Goal: Communication & Community: Answer question/provide support

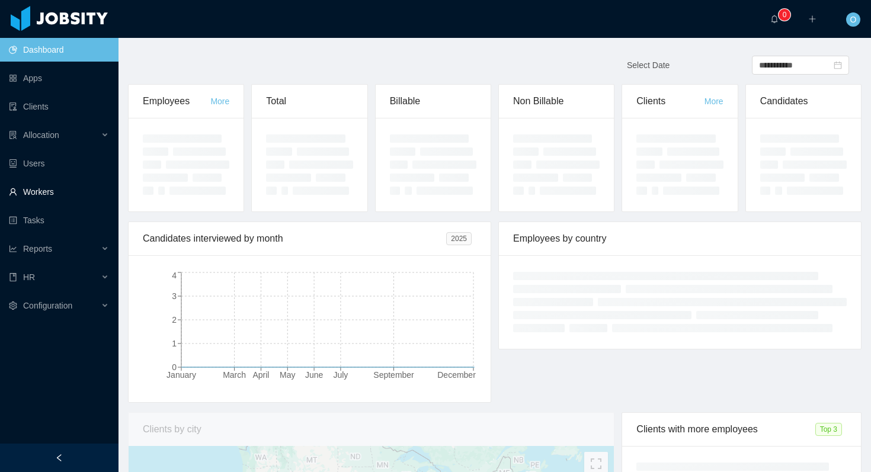
click at [53, 185] on link "Workers" at bounding box center [59, 192] width 100 height 24
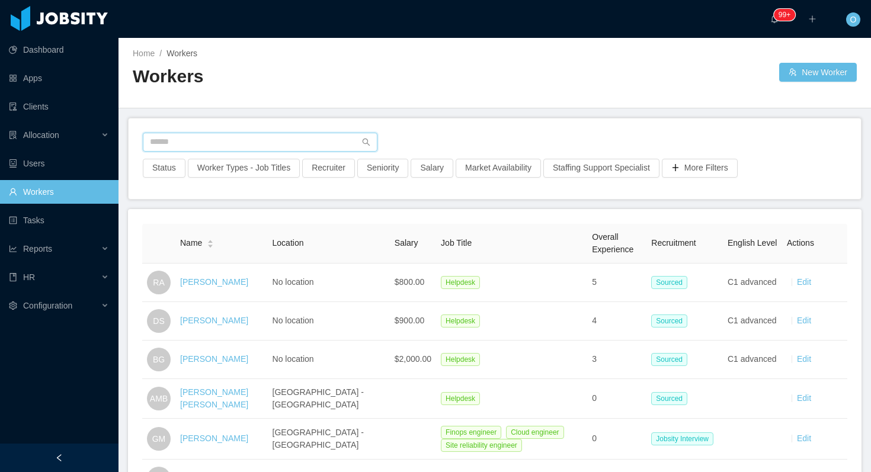
click at [315, 146] on input "text" at bounding box center [260, 142] width 235 height 19
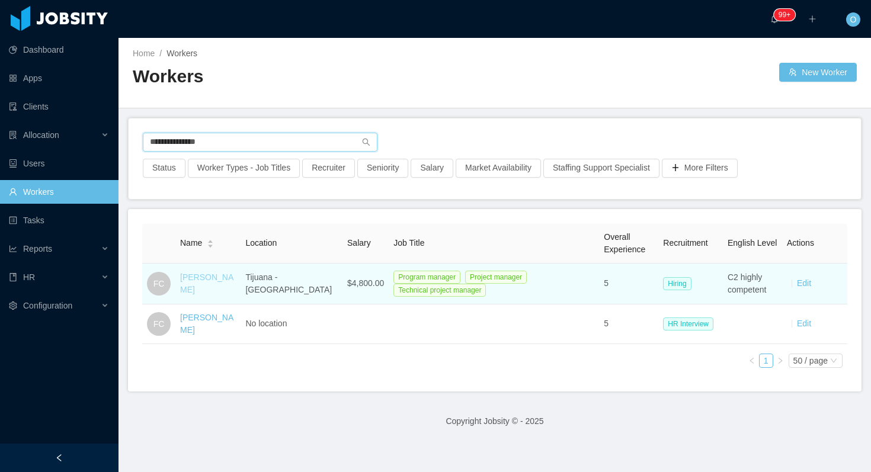
type input "**********"
click at [204, 290] on link "Felipe Ceballos" at bounding box center [206, 284] width 53 height 22
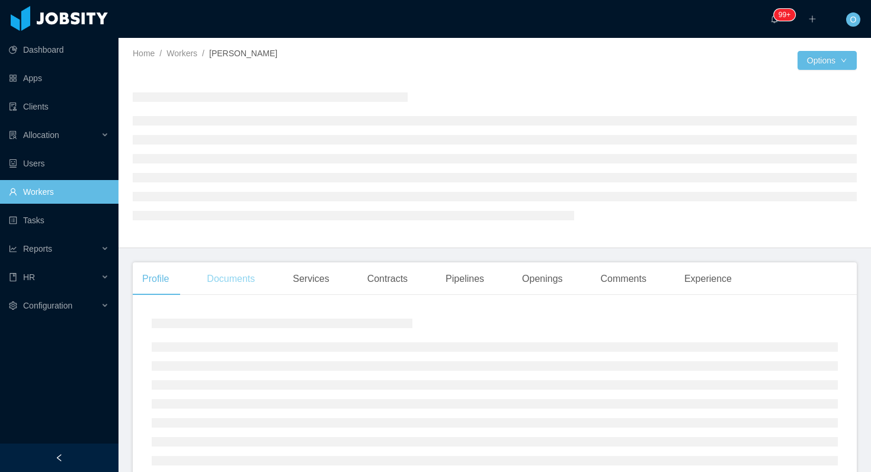
click at [243, 272] on div "Documents" at bounding box center [230, 278] width 67 height 33
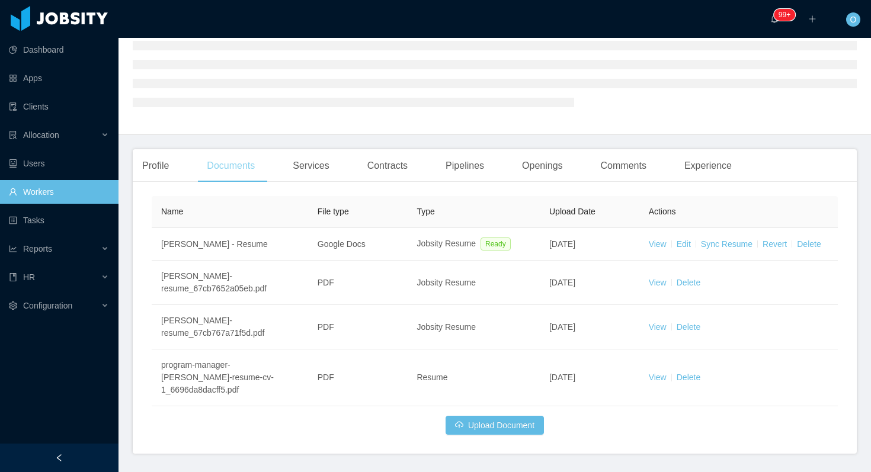
scroll to position [137, 0]
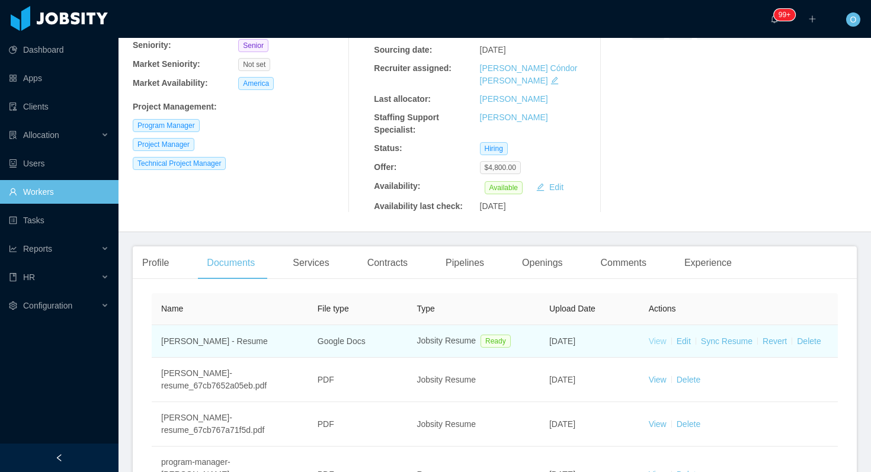
click at [649, 336] on link "View" at bounding box center [658, 340] width 18 height 9
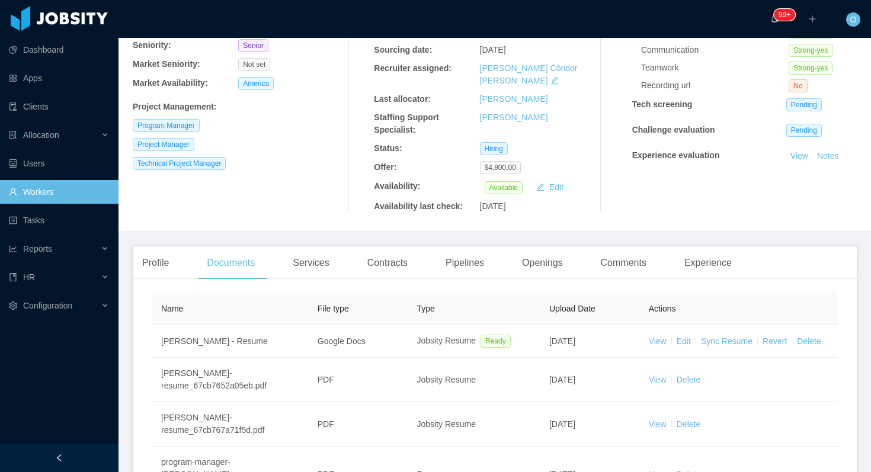
click at [150, 255] on div "Profile Documents Services Contracts Pipelines Openings Comments Experience Gen…" at bounding box center [495, 398] width 724 height 305
click at [165, 246] on div "Profile" at bounding box center [156, 262] width 46 height 33
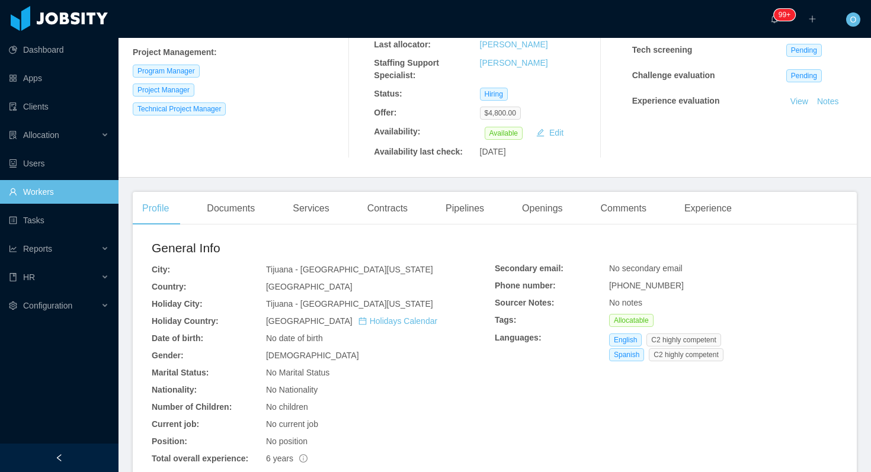
scroll to position [216, 0]
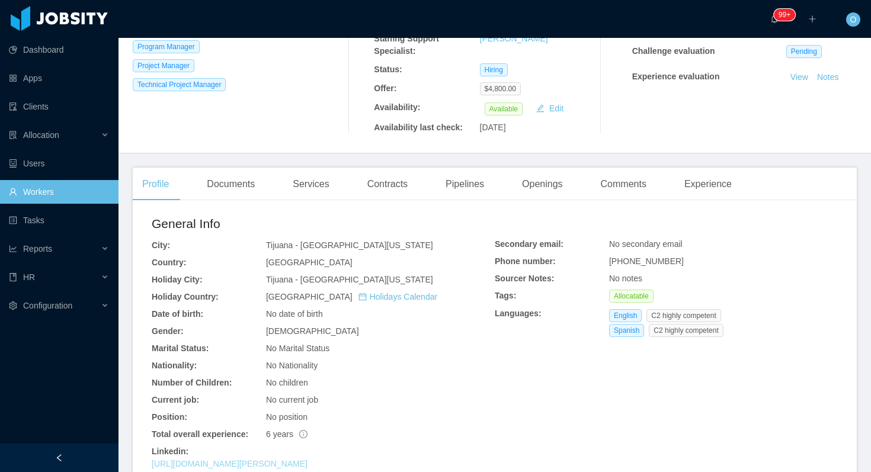
click at [307, 459] on link "https://www.linkedin.com/in/felipe-ceballos-7495b0244" at bounding box center [230, 463] width 156 height 9
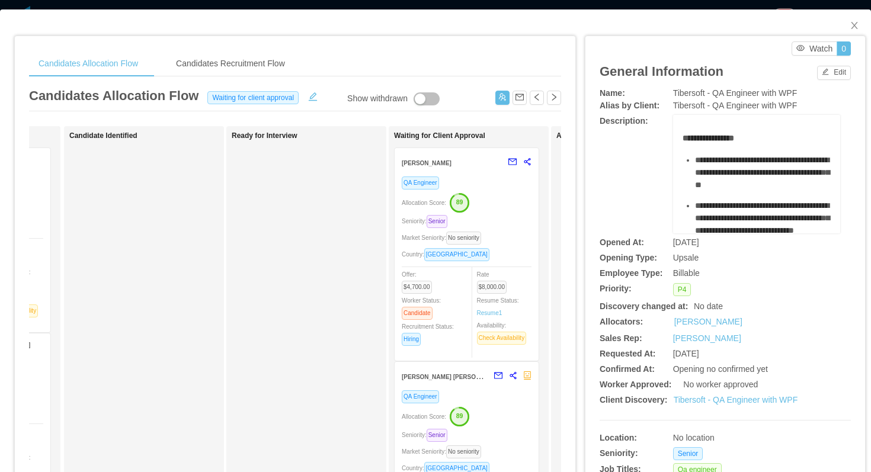
scroll to position [0, 269]
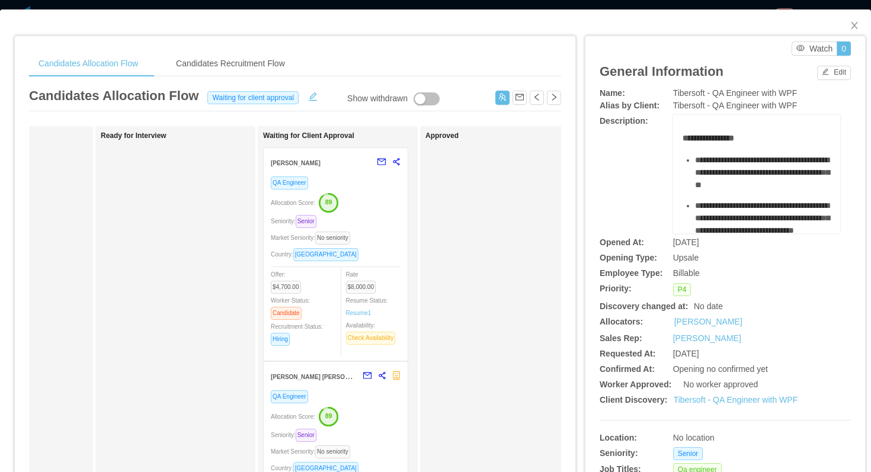
click at [384, 213] on div "QA Engineer Allocation Score: 89 Seniority: Senior Market Seniority: No seniori…" at bounding box center [336, 265] width 130 height 178
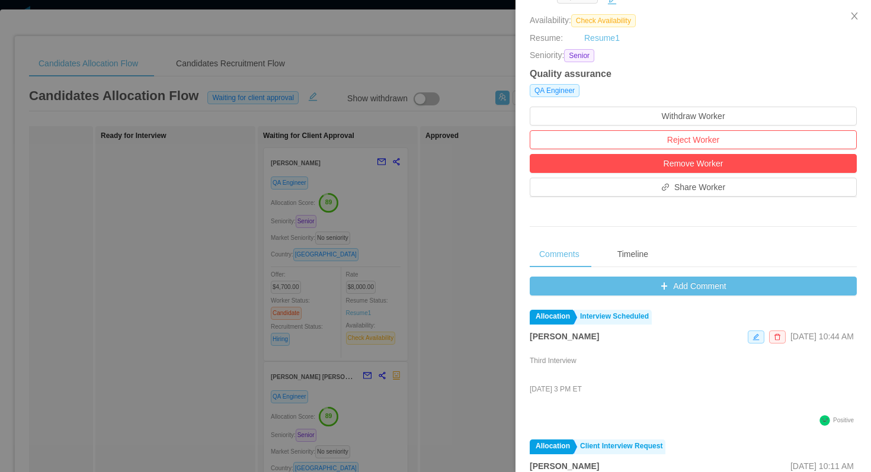
scroll to position [361, 0]
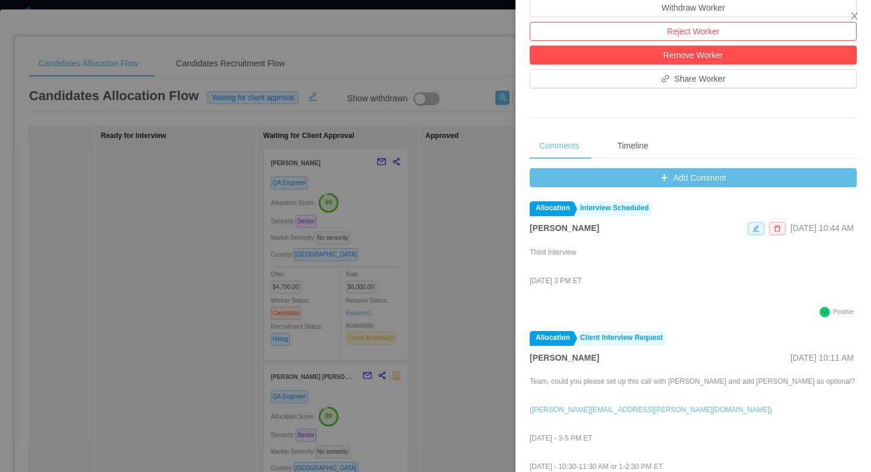
click at [552, 188] on div "Add Comment Allocation Interview Scheduled Omar Nieves Sep 5th, 2025 10:44 AM T…" at bounding box center [693, 360] width 327 height 384
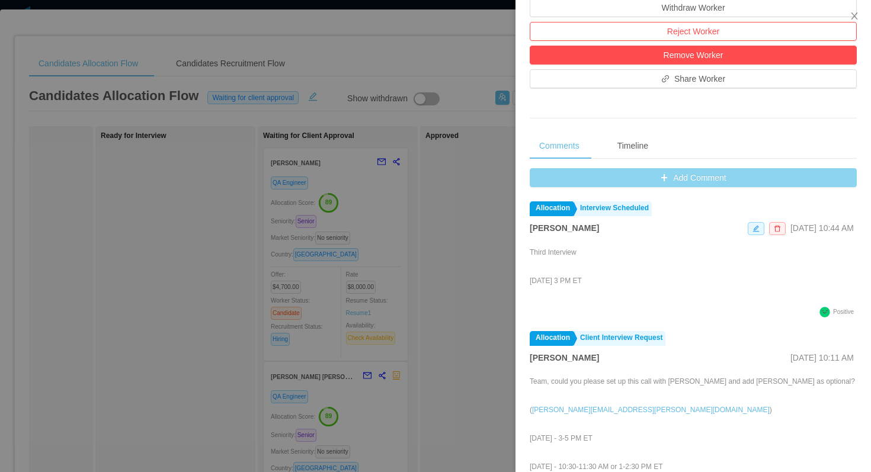
click at [552, 181] on button "Add Comment" at bounding box center [693, 177] width 327 height 19
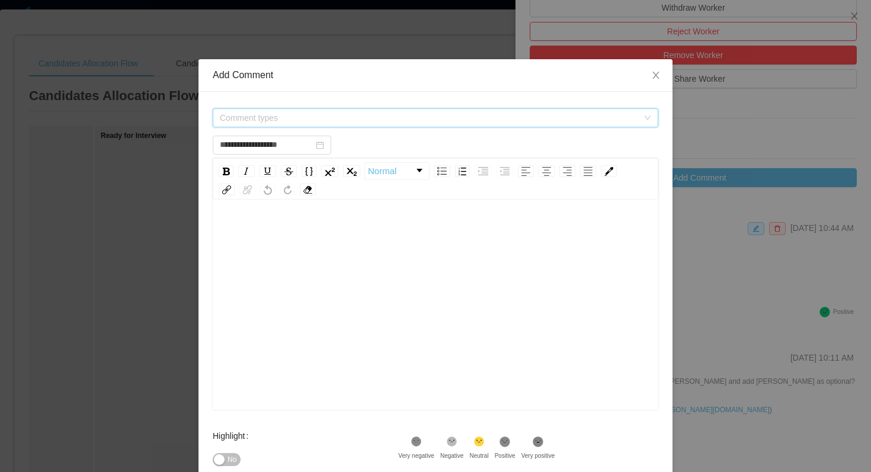
click at [435, 118] on span "Comment types" at bounding box center [429, 118] width 418 height 12
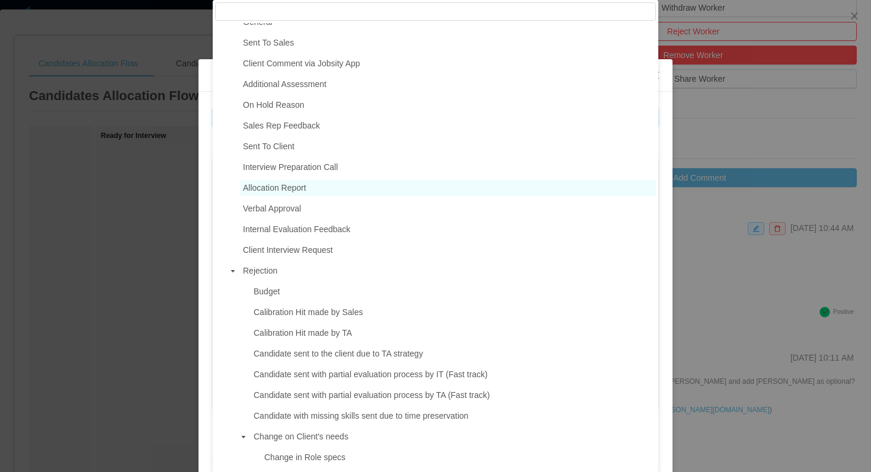
scroll to position [0, 0]
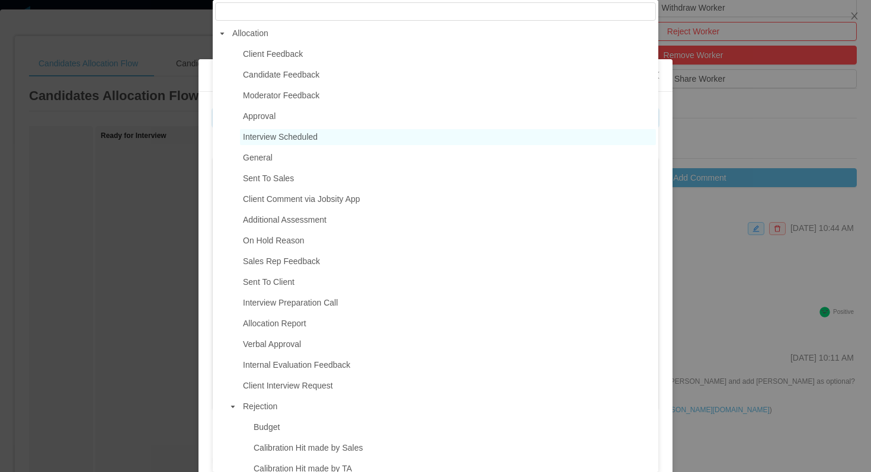
click at [317, 133] on span "Interview Scheduled" at bounding box center [280, 136] width 75 height 9
type input "**********"
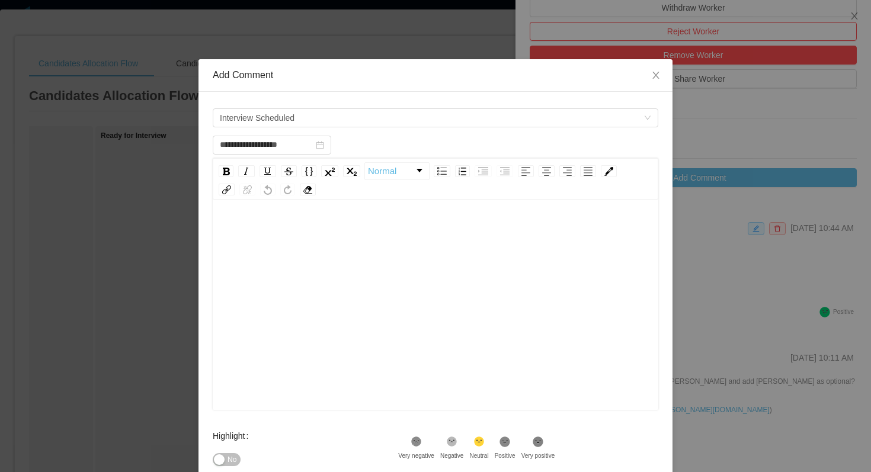
click at [316, 277] on div "rdw-editor" at bounding box center [435, 323] width 427 height 207
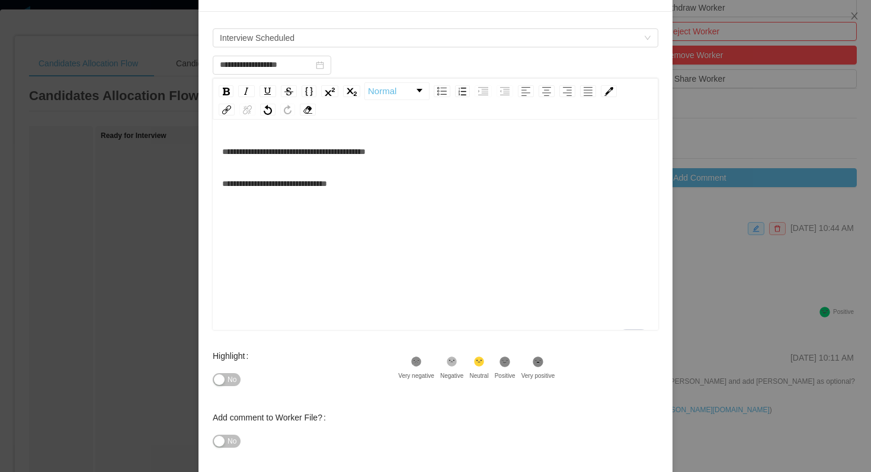
scroll to position [135, 0]
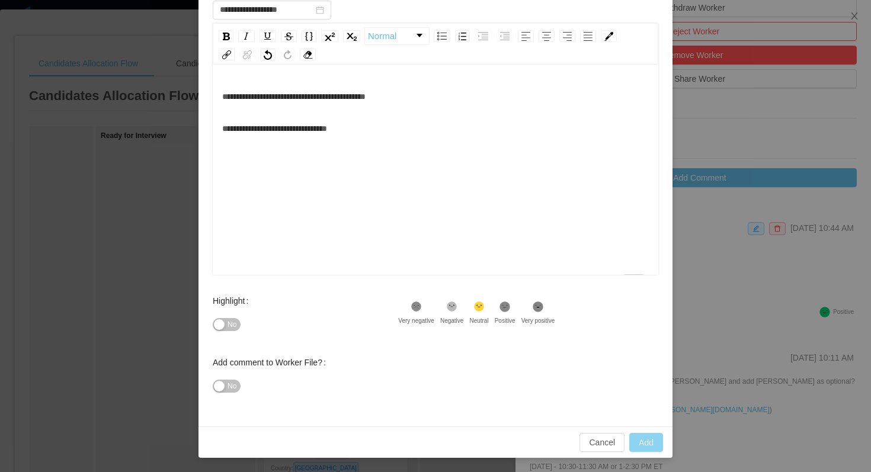
type input "**********"
click at [636, 438] on button "Add" at bounding box center [646, 442] width 34 height 19
